Goal: Task Accomplishment & Management: Use online tool/utility

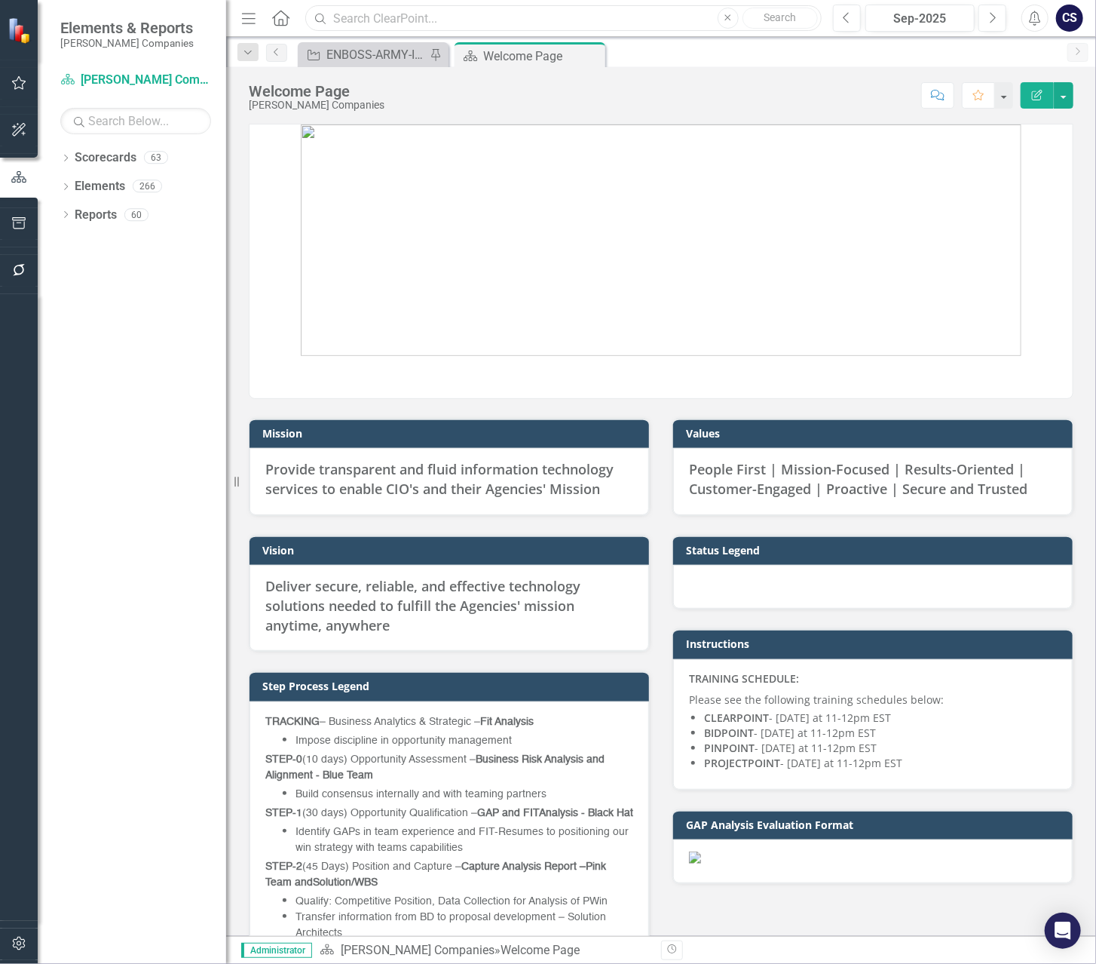
click at [346, 19] on input "text" at bounding box center [563, 18] width 517 height 26
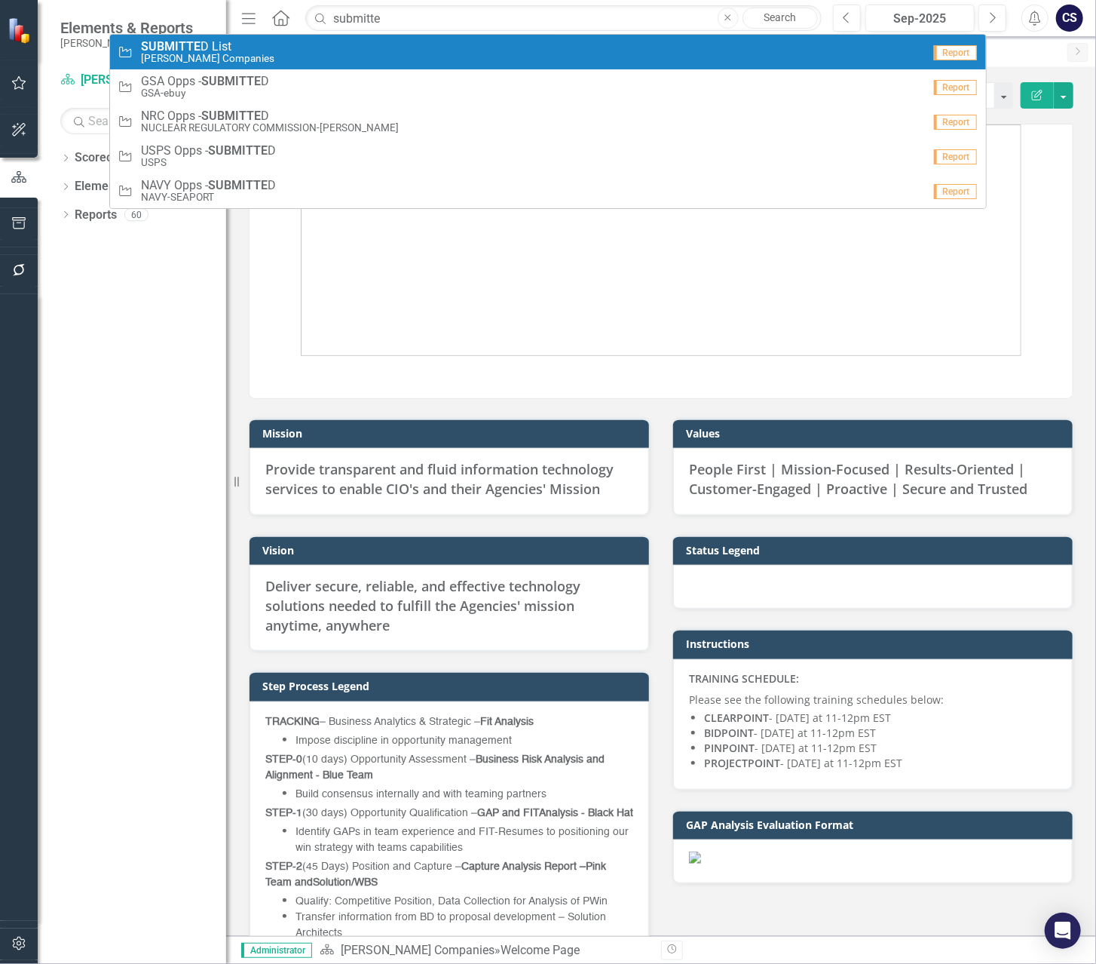
click at [237, 41] on div "Opportunity SUBMITTE D List [PERSON_NAME] Companies" at bounding box center [520, 52] width 805 height 25
click at [237, 41] on div "Resize" at bounding box center [232, 482] width 12 height 964
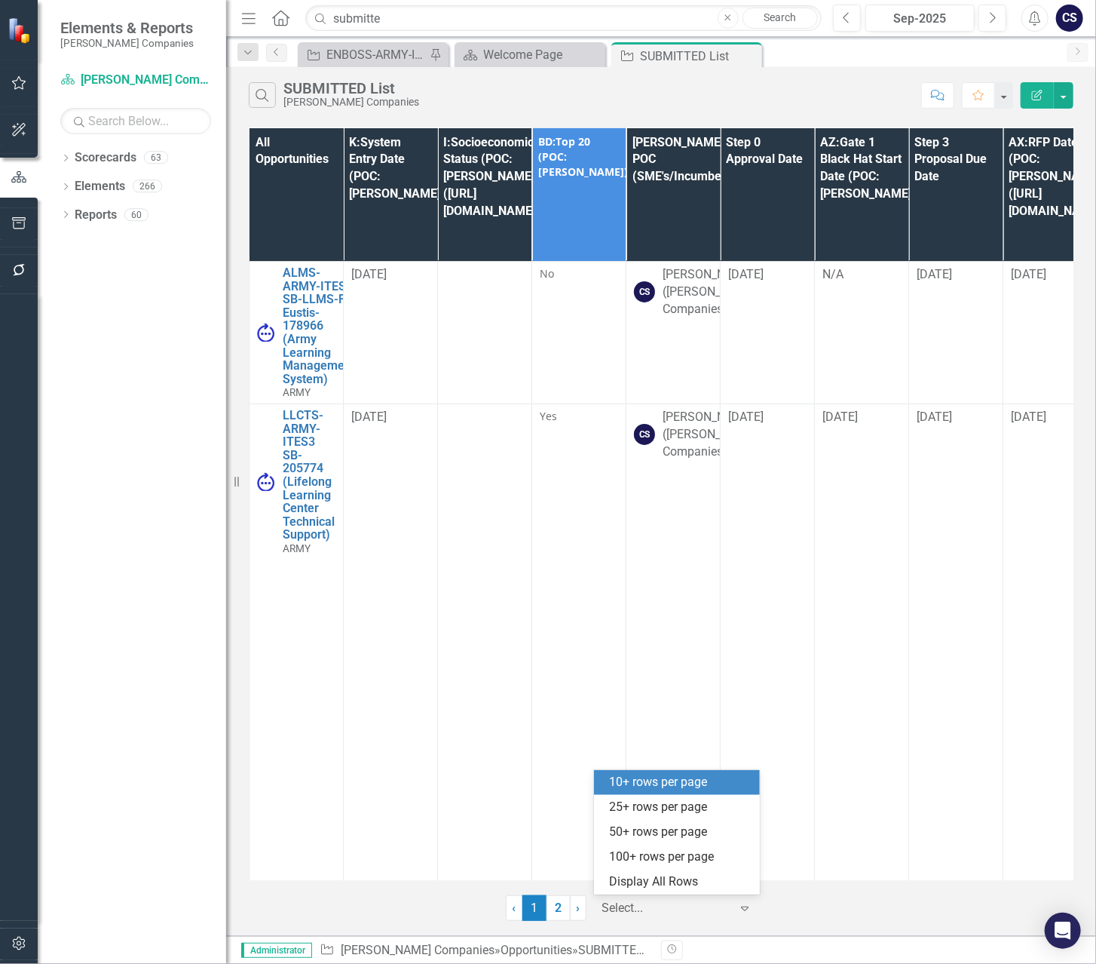
click at [748, 904] on icon "Expand" at bounding box center [744, 908] width 15 height 12
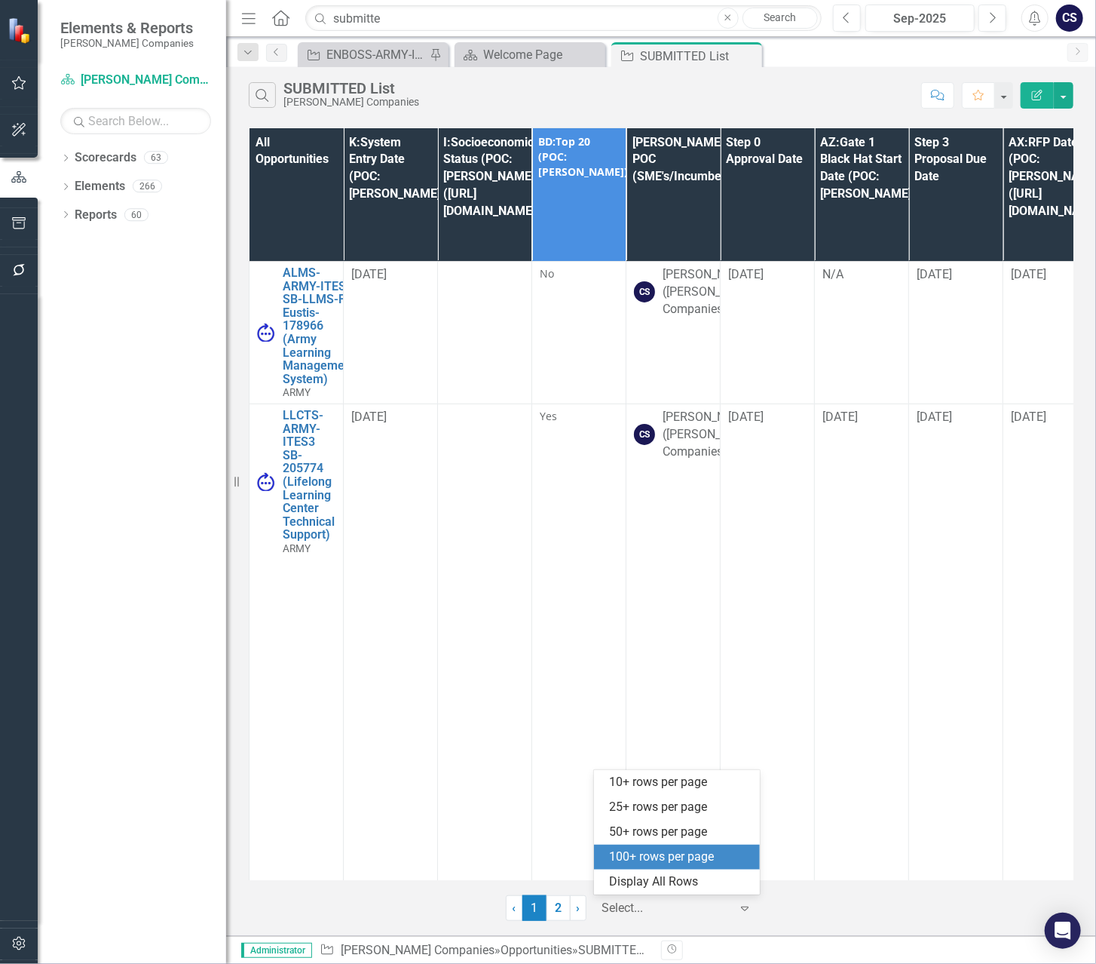
click at [713, 865] on div "100+ rows per page" at bounding box center [677, 857] width 166 height 25
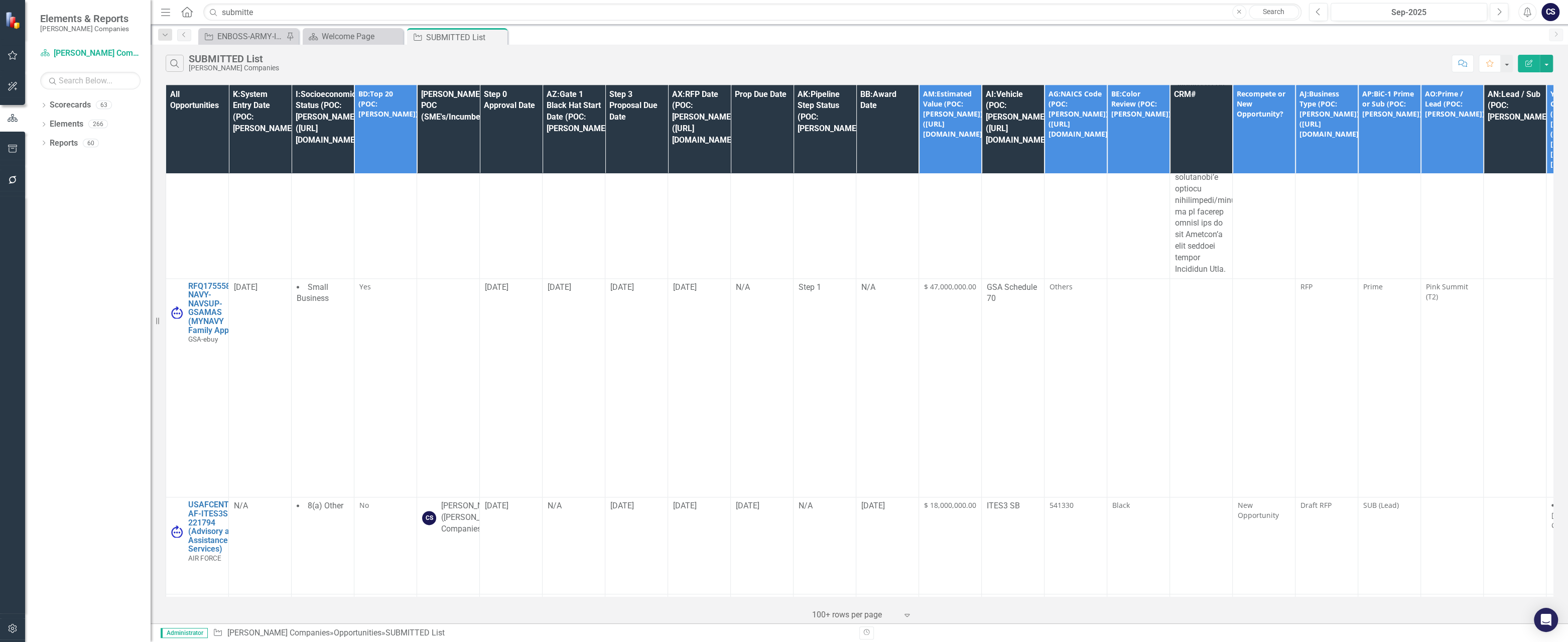
scroll to position [1606, 0]
click at [256, 13] on input "submitte" at bounding box center [752, 12] width 1098 height 17
type input "s"
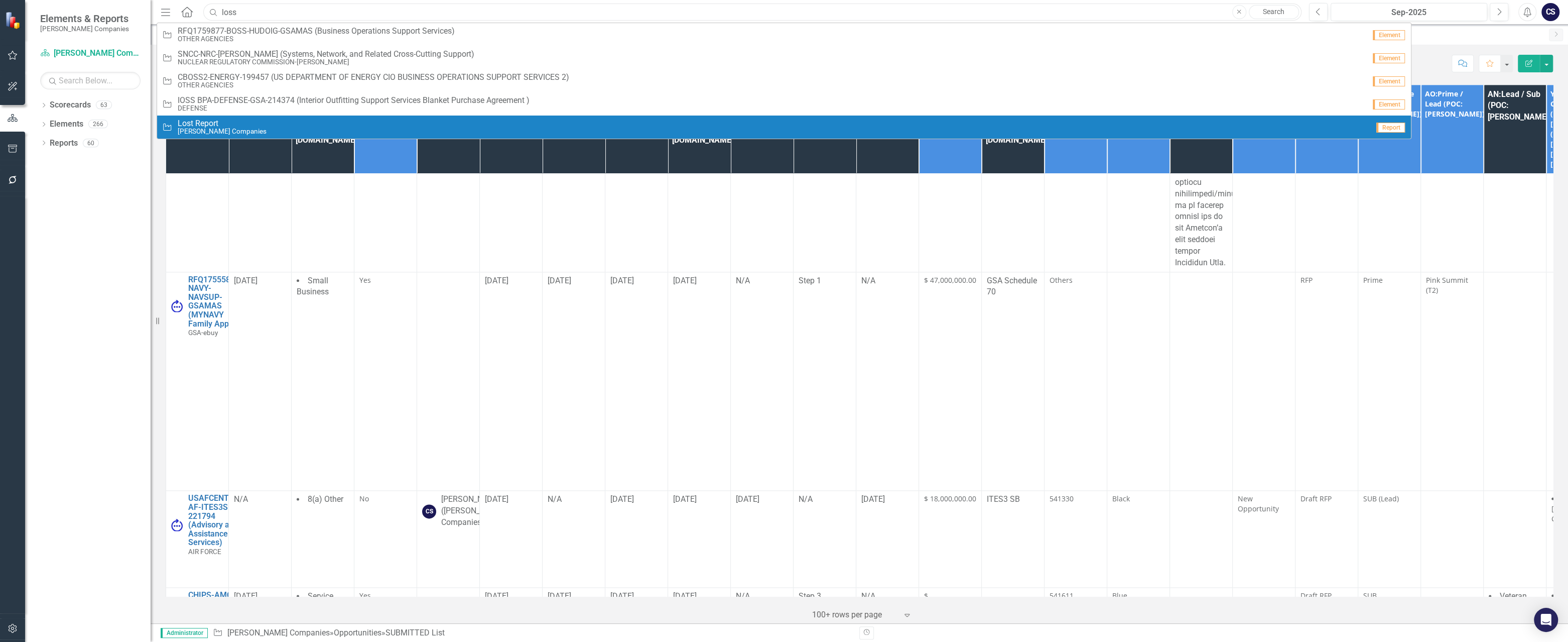
type input "loss"
click at [217, 121] on span "Lost Report" at bounding box center [222, 124] width 89 height 9
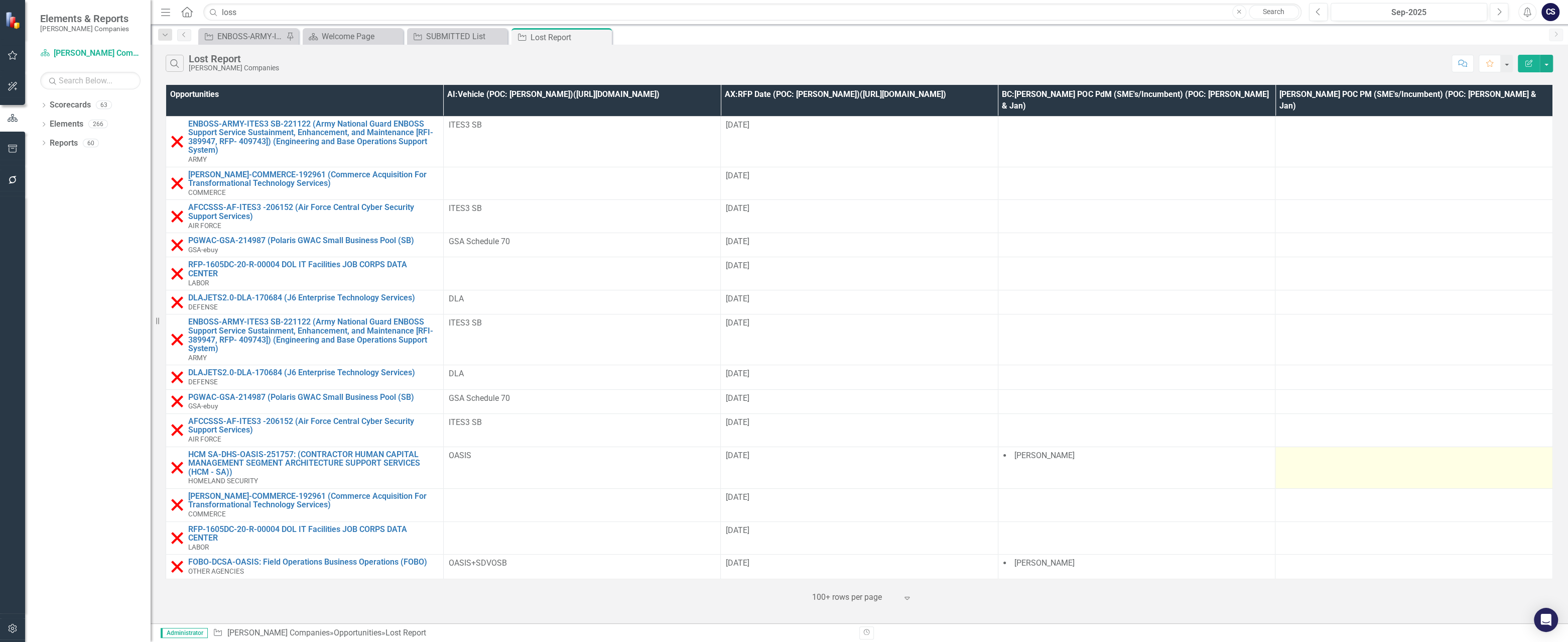
click at [729, 450] on div at bounding box center [1414, 456] width 267 height 12
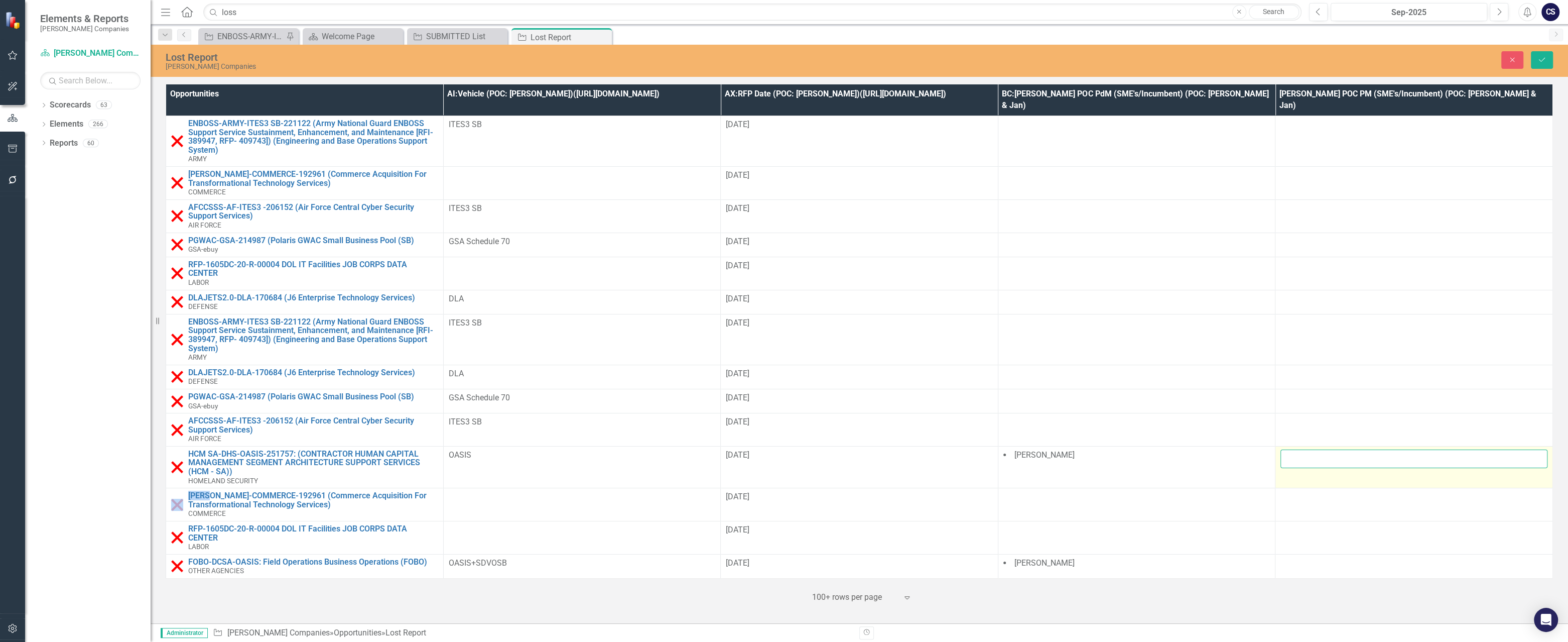
drag, startPoint x: 1313, startPoint y: 448, endPoint x: 1297, endPoint y: 440, distance: 17.9
click at [729, 450] on input "text" at bounding box center [1414, 459] width 267 height 19
paste input "1. Number of offerors solicited: 951 2. Number of offers received: 29 3. Name a…"
click at [729, 450] on input "1. Number of offerors solicited: 951 2. Number of offers received: 29 3. Name a…" at bounding box center [1414, 459] width 267 height 19
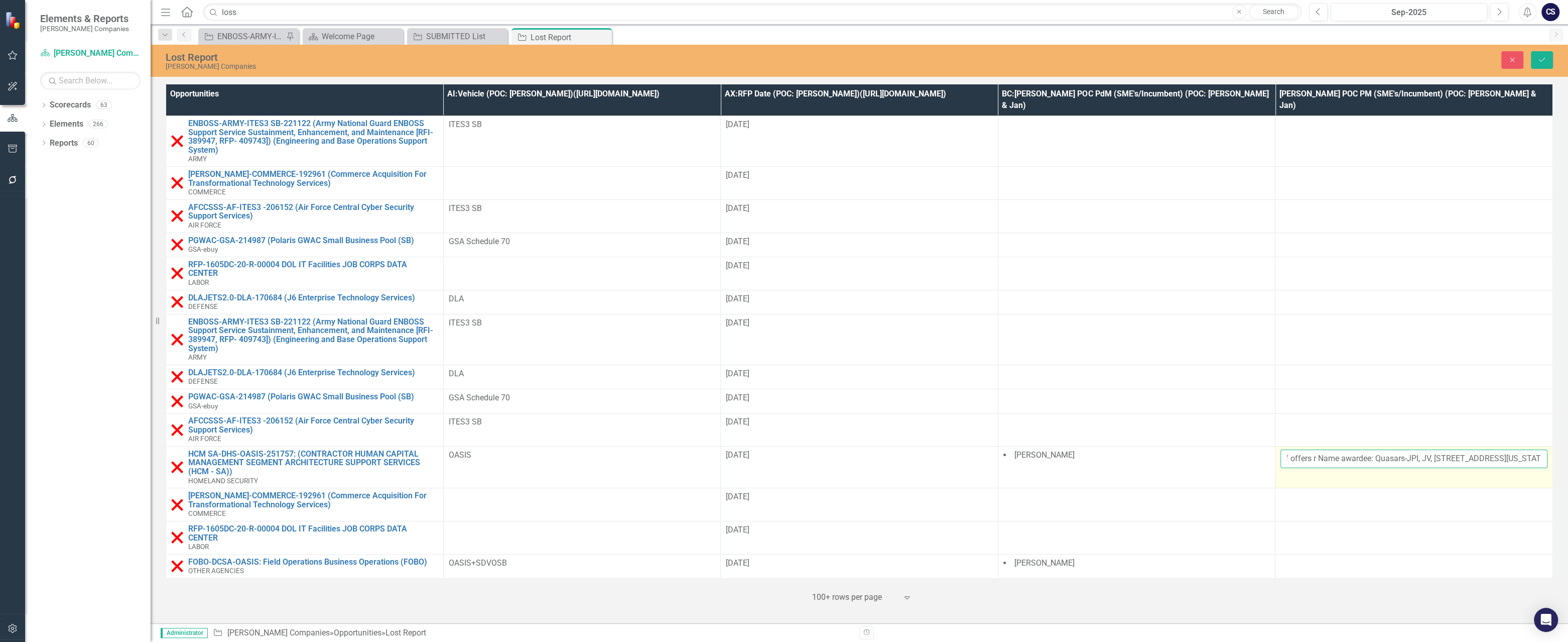
scroll to position [0, 170]
click at [729, 450] on input "1. Number of offerors solicited: 951 2. Number of offers r Name awardee: Quasar…" at bounding box center [1414, 459] width 267 height 19
type input "1. Number of offerors solicited: 951 2. Number of offers received (29) Name awa…"
click at [729, 59] on icon "Save" at bounding box center [1542, 59] width 9 height 7
